Goal: Task Accomplishment & Management: Use online tool/utility

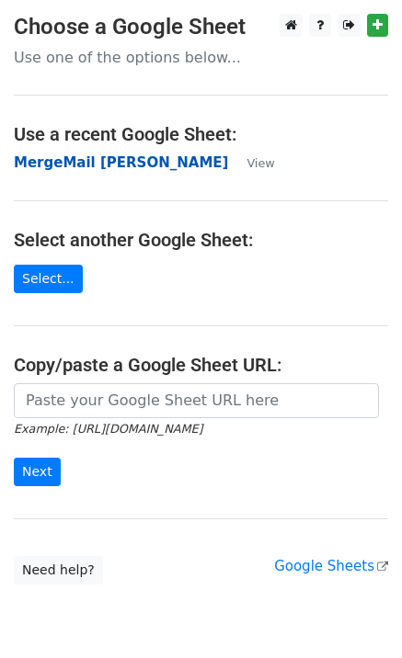
click at [52, 166] on strong "MergeMail [PERSON_NAME]" at bounding box center [121, 162] width 214 height 17
click at [93, 168] on strong "MergeMail [PERSON_NAME]" at bounding box center [121, 162] width 214 height 17
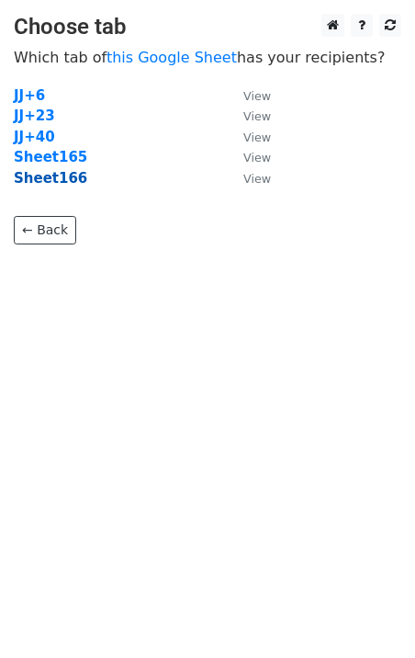
click at [59, 185] on strong "Sheet166" at bounding box center [51, 178] width 74 height 17
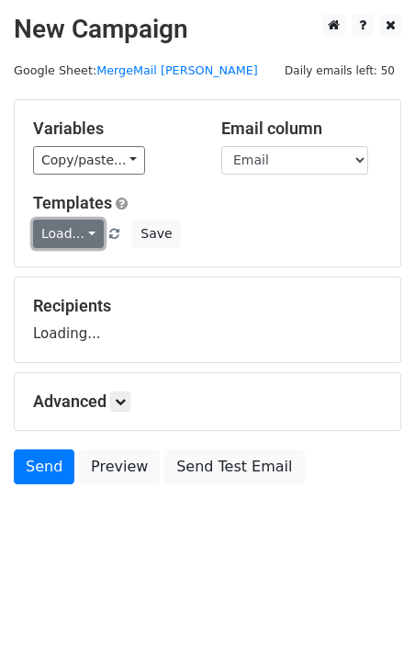
click at [77, 229] on link "Load..." at bounding box center [68, 234] width 71 height 28
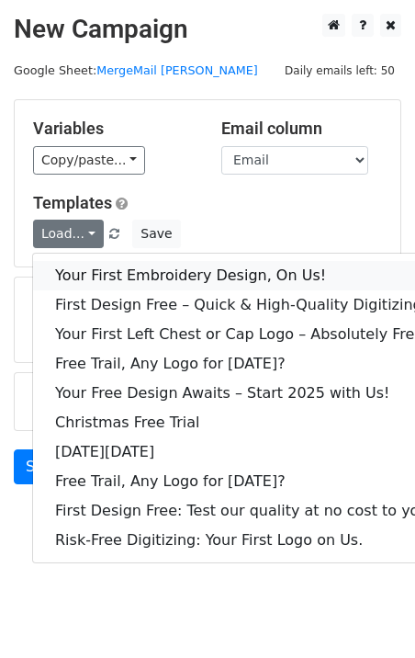
click at [107, 267] on link "Your First Embroidery Design, On Us!" at bounding box center [244, 275] width 423 height 29
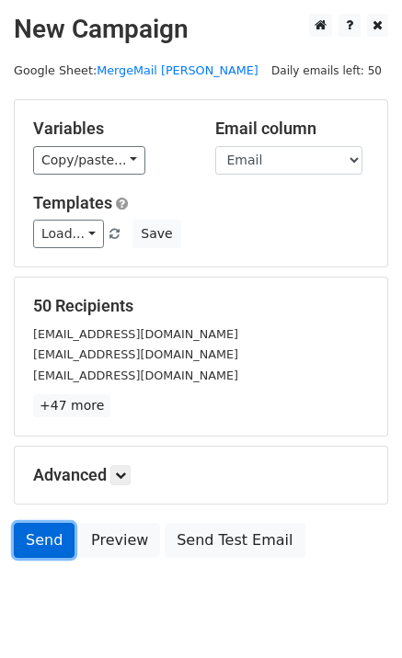
click at [44, 548] on link "Send" at bounding box center [44, 540] width 61 height 35
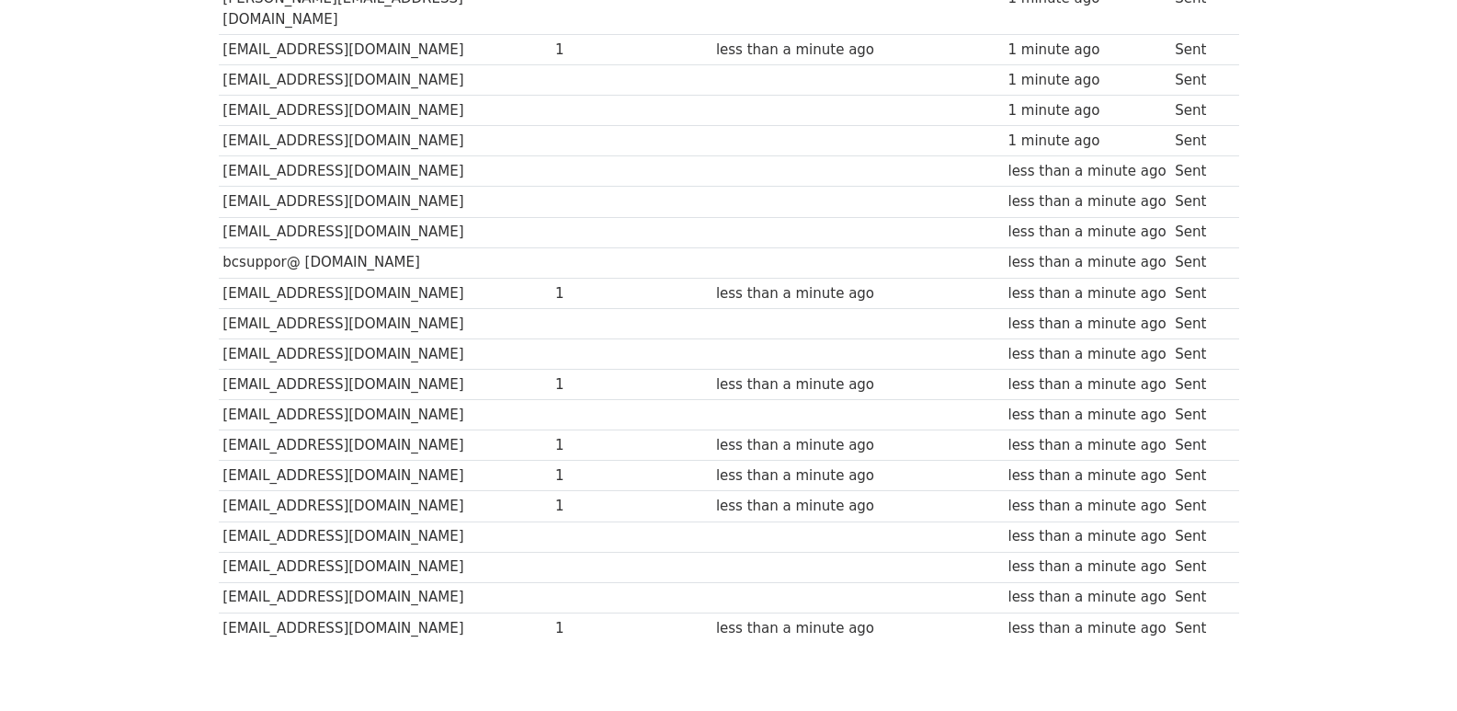
scroll to position [1280, 0]
